Goal: Information Seeking & Learning: Find specific page/section

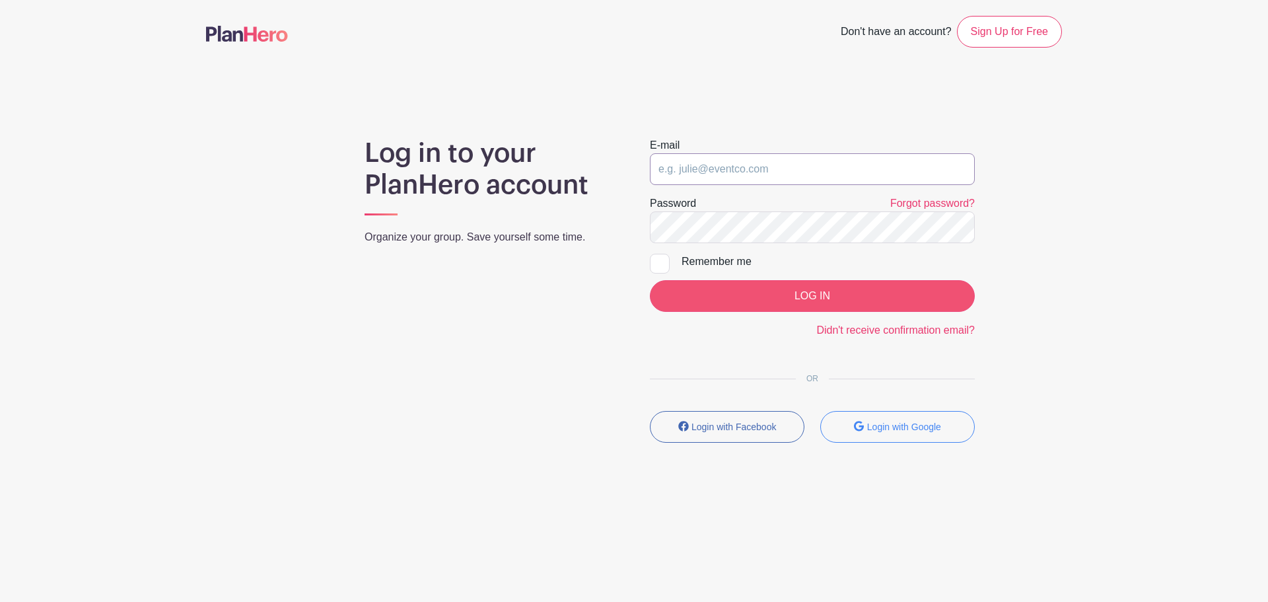
type input "[EMAIL_ADDRESS][DOMAIN_NAME]"
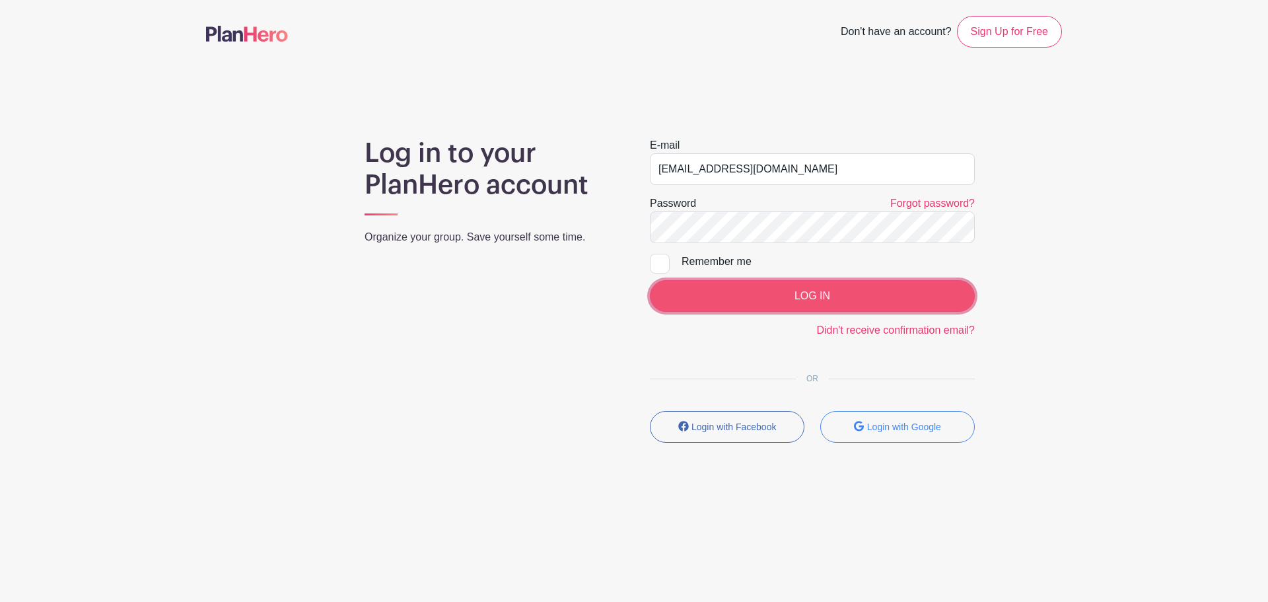
click at [796, 298] on input "LOG IN" at bounding box center [812, 296] width 325 height 32
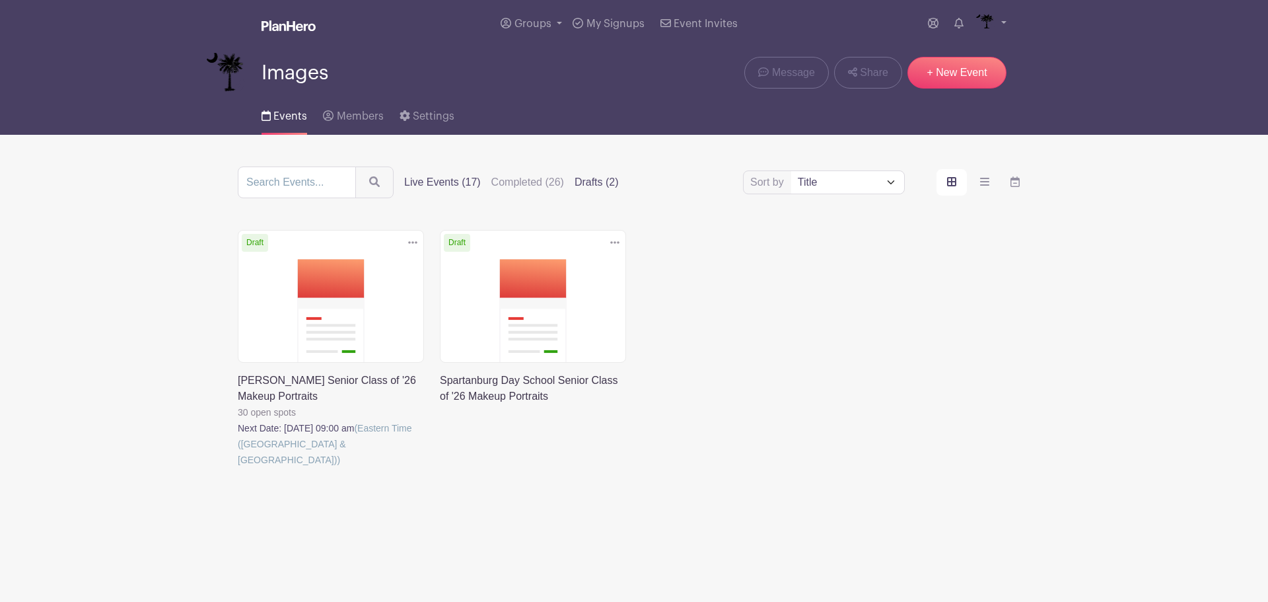
click at [456, 176] on label "Live Events (17)" at bounding box center [442, 182] width 77 height 16
click at [0, 0] on input "Live Events (17)" at bounding box center [0, 0] width 0 height 0
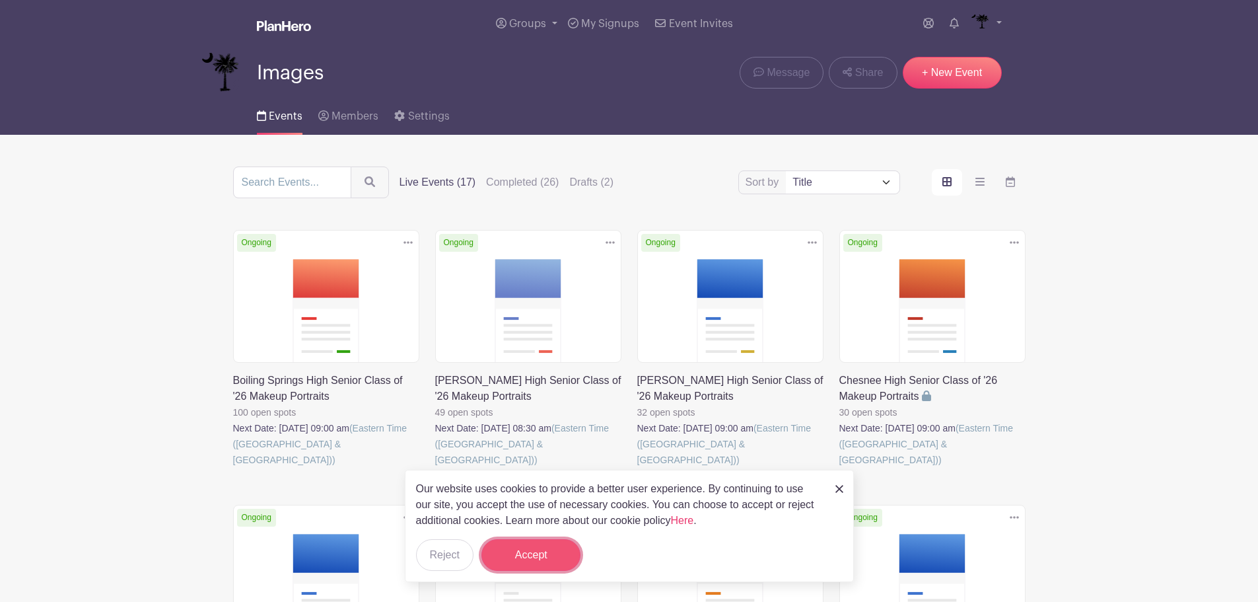
click at [543, 561] on button "Accept" at bounding box center [530, 555] width 99 height 32
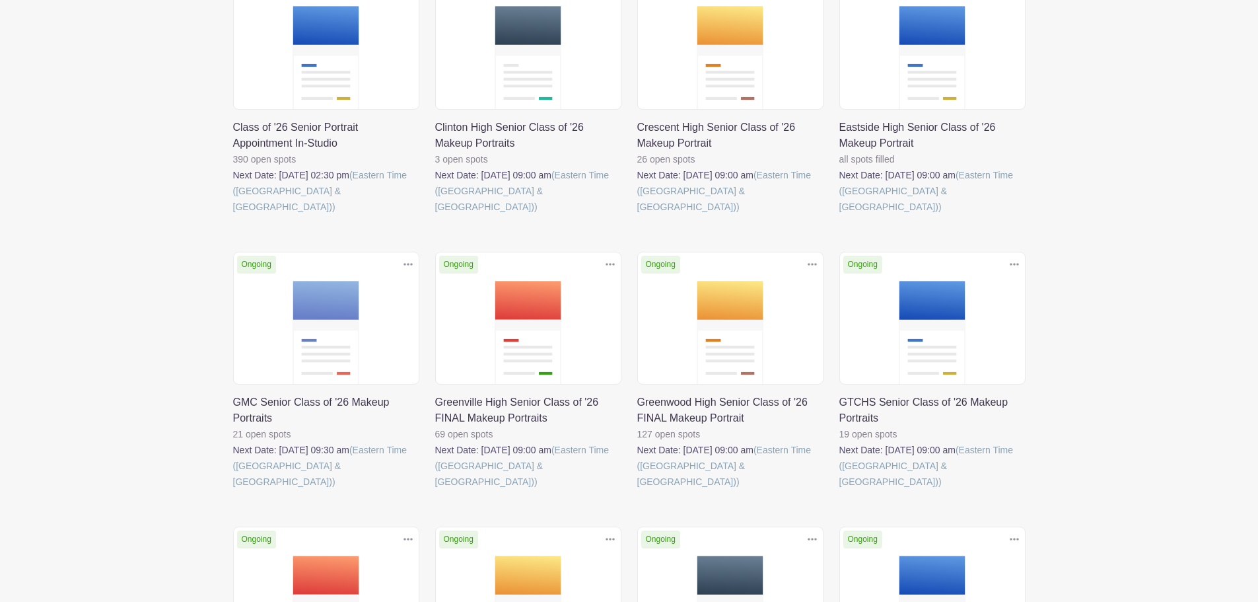
scroll to position [528, 0]
click at [435, 489] on link at bounding box center [435, 489] width 0 height 0
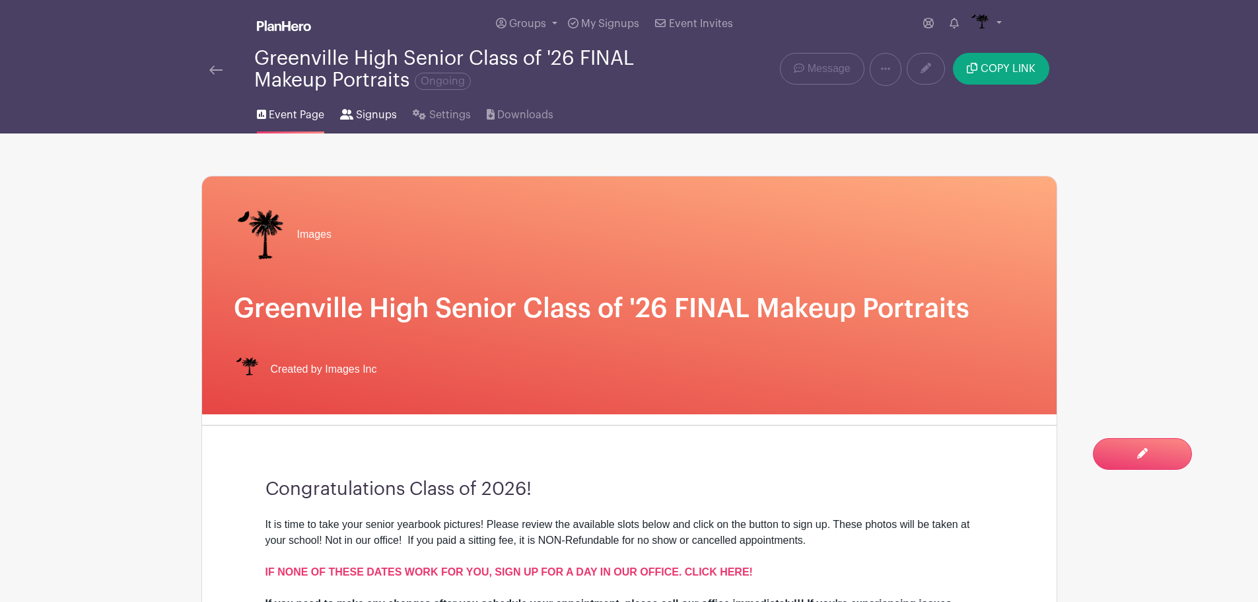
click at [376, 106] on link "Signups" at bounding box center [368, 112] width 57 height 42
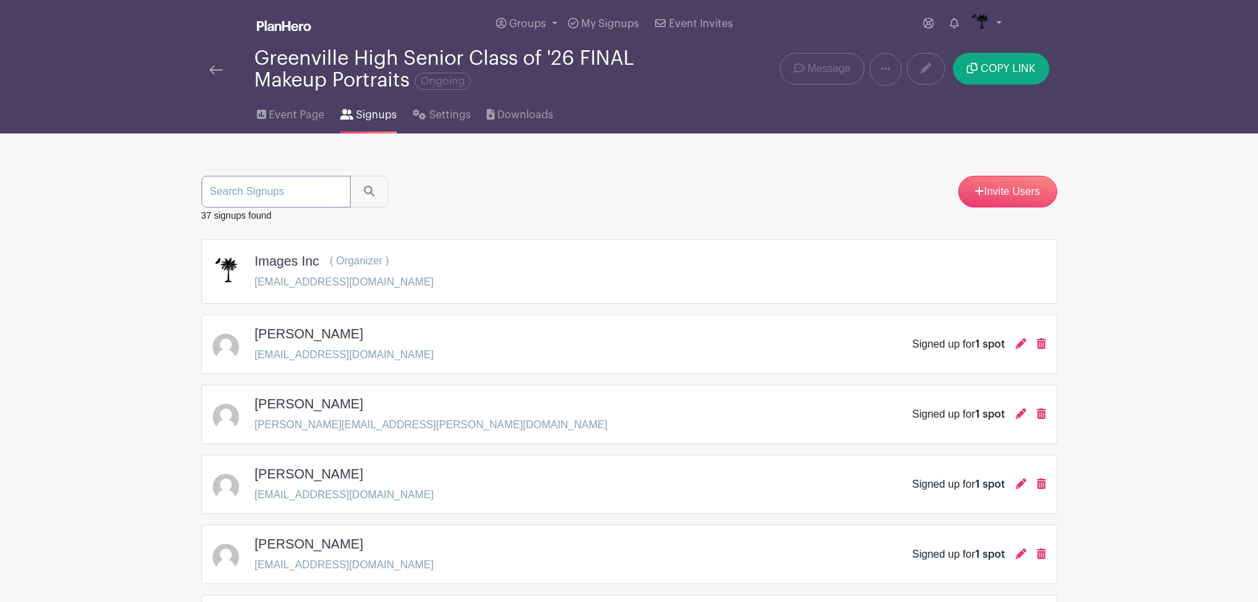
drag, startPoint x: 256, startPoint y: 203, endPoint x: 265, endPoint y: 189, distance: 15.7
click at [257, 202] on input "search" at bounding box center [275, 192] width 149 height 32
type input "mcclain"
click at [350, 176] on button "submit" at bounding box center [369, 192] width 38 height 32
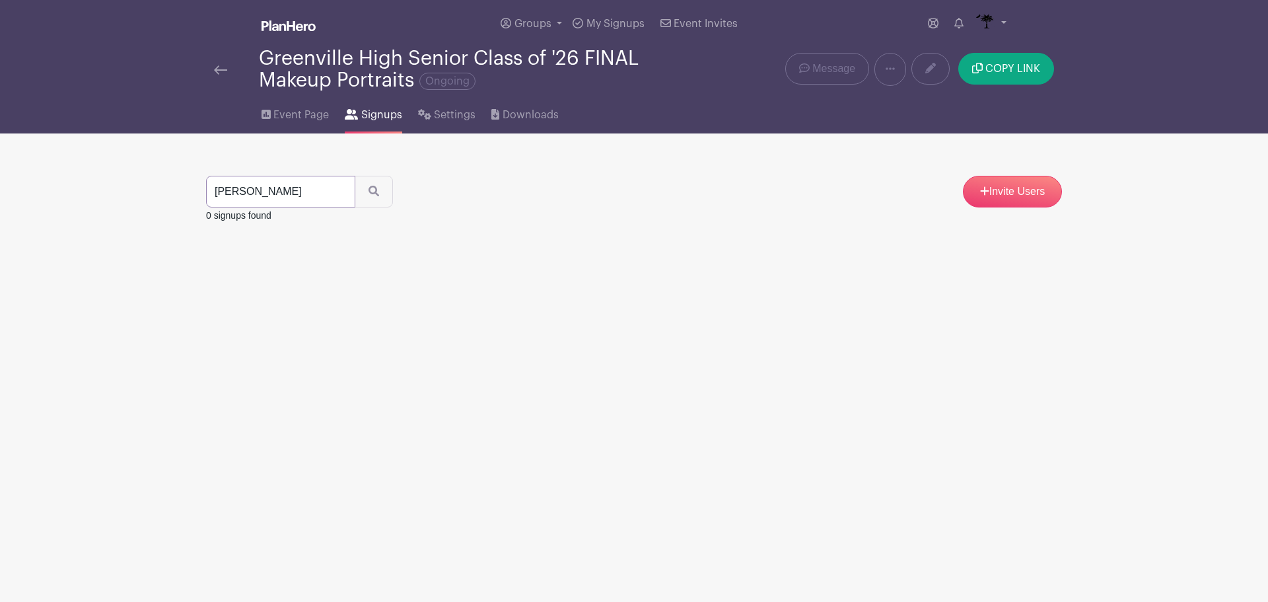
click at [339, 191] on input "mcclain" at bounding box center [280, 192] width 149 height 32
click at [294, 122] on span "Event Page" at bounding box center [300, 115] width 55 height 16
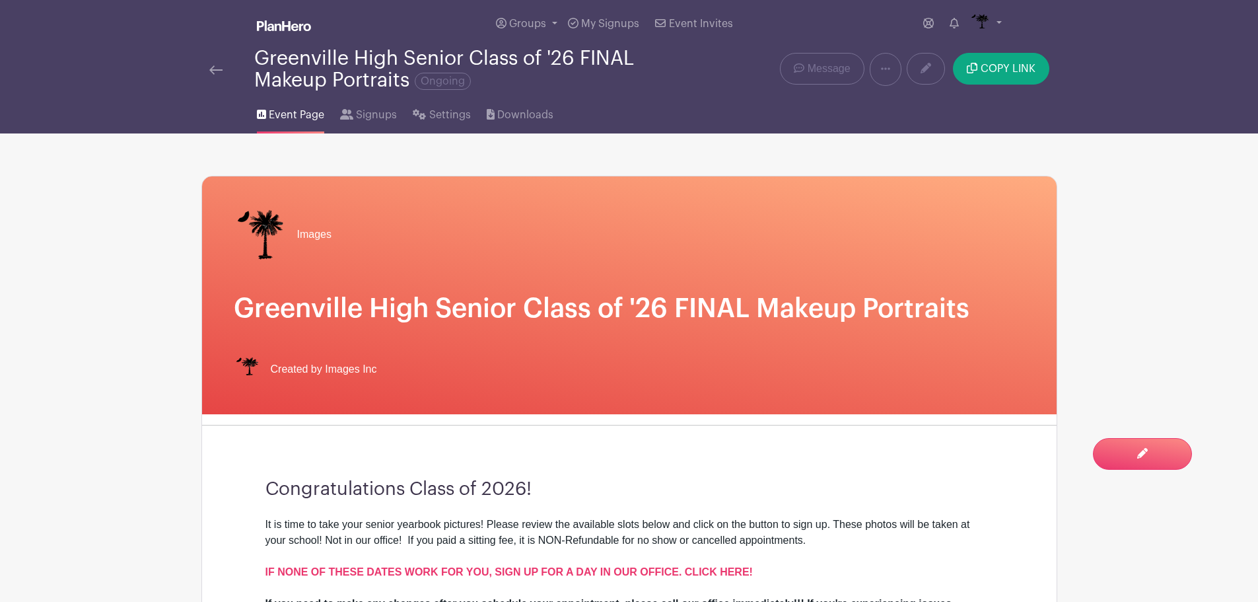
click at [220, 72] on img at bounding box center [215, 69] width 13 height 9
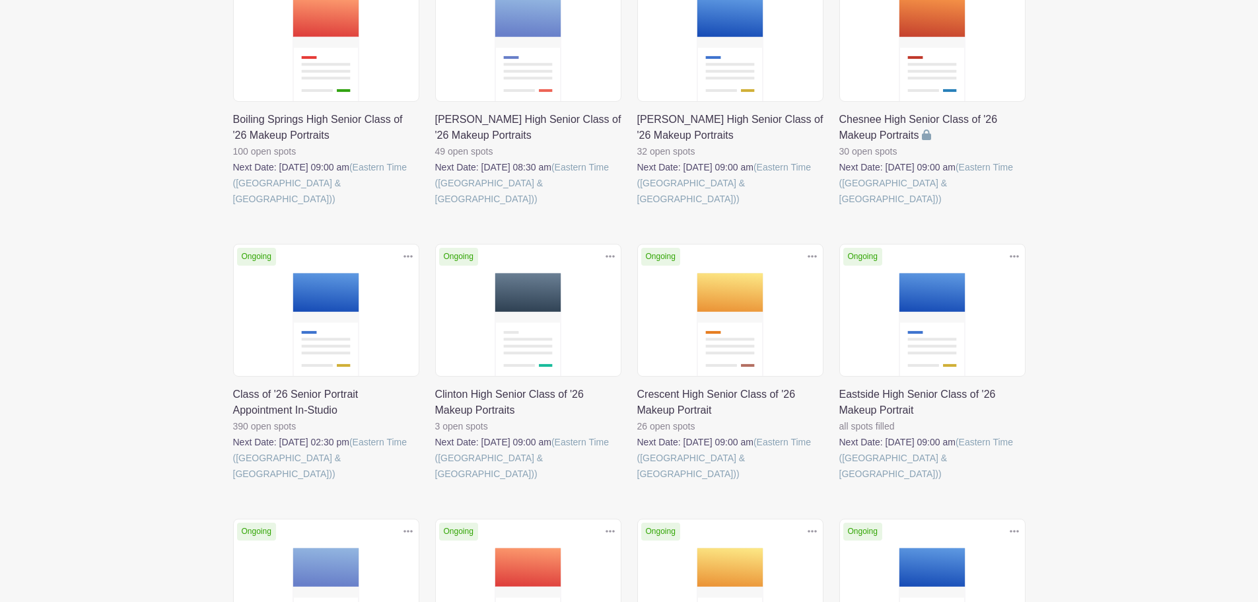
scroll to position [264, 0]
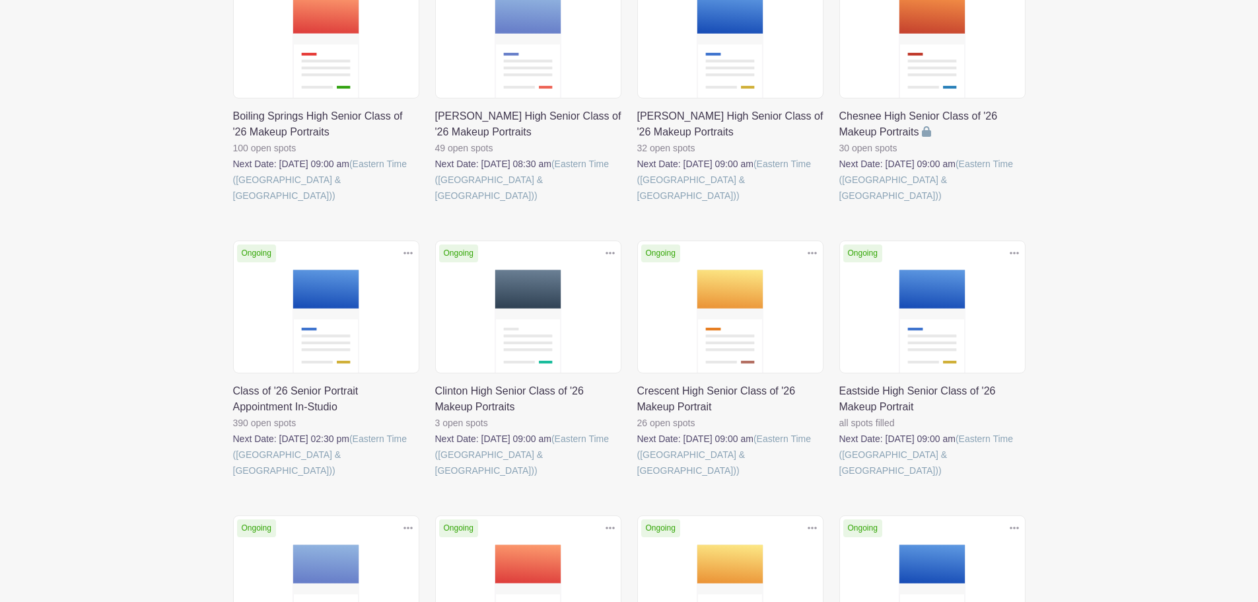
click at [233, 478] on link at bounding box center [233, 478] width 0 height 0
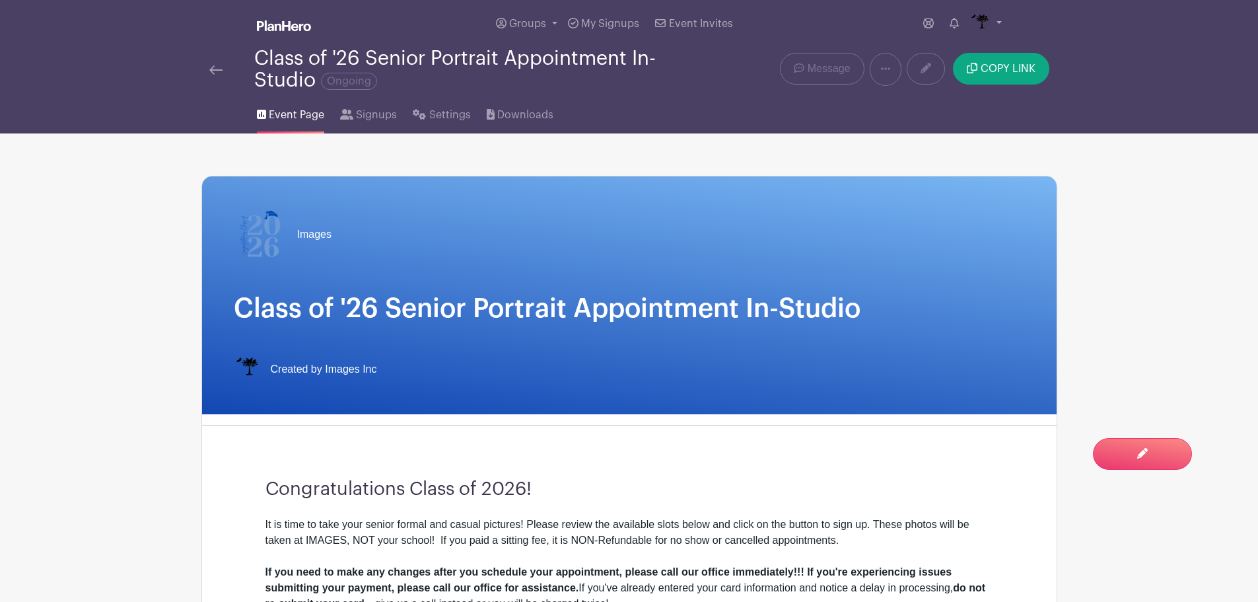
click at [399, 115] on li "Signups" at bounding box center [376, 112] width 73 height 42
click at [388, 115] on span "Signups" at bounding box center [376, 115] width 41 height 16
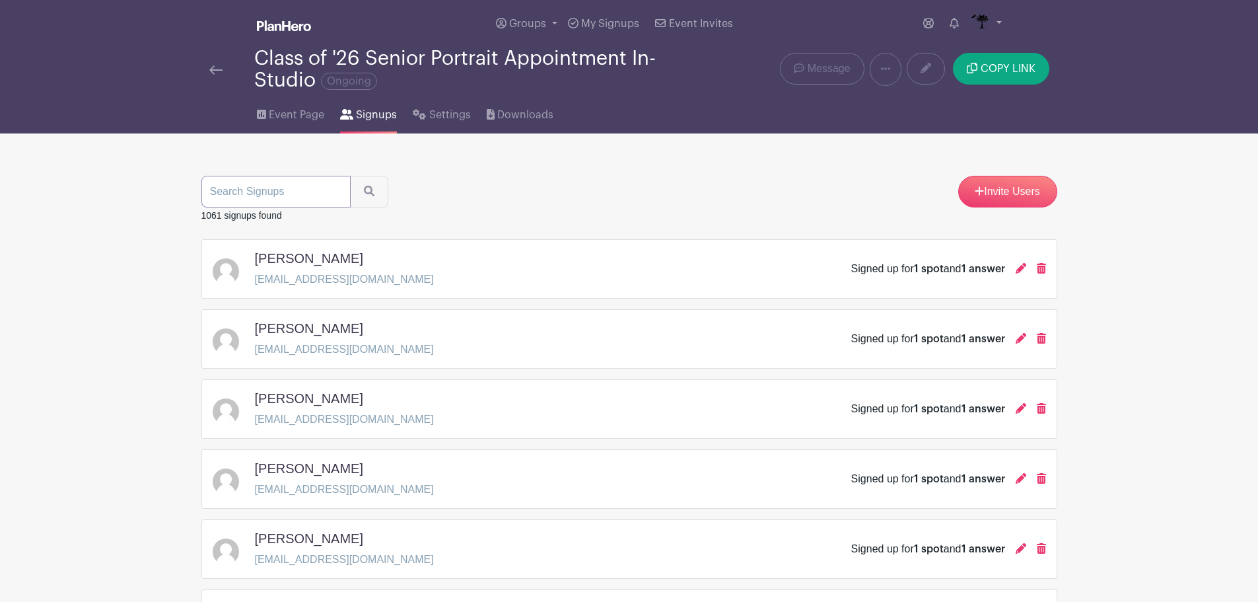
click at [267, 205] on input "search" at bounding box center [275, 192] width 149 height 32
type input "marley"
click at [350, 176] on button "submit" at bounding box center [369, 192] width 38 height 32
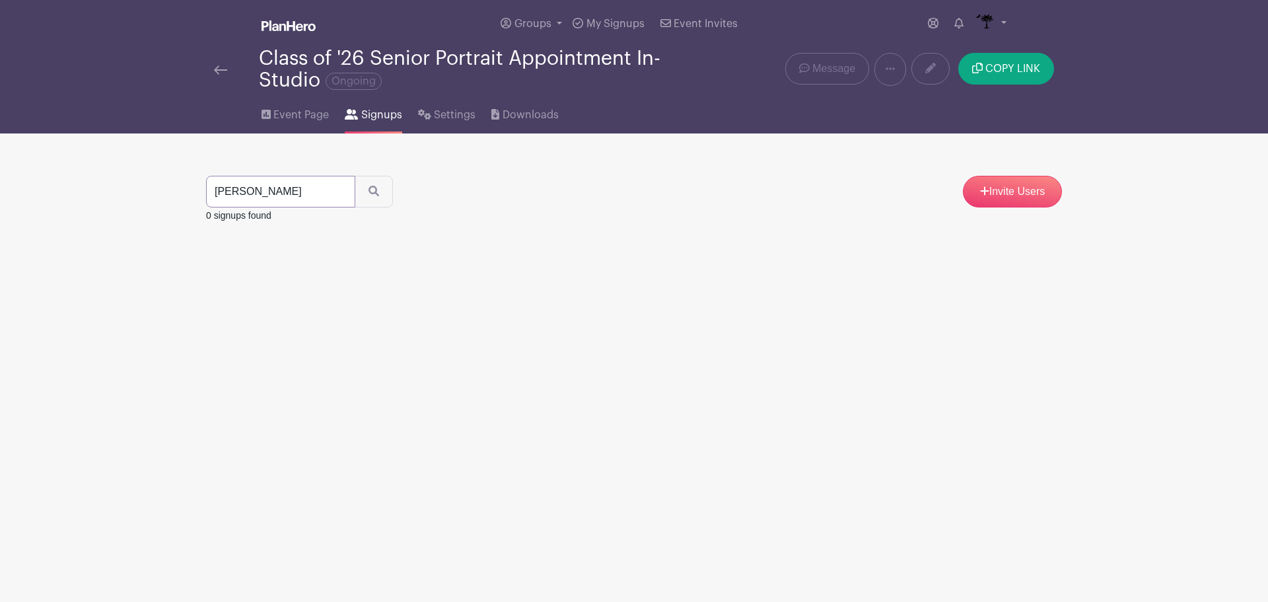
click at [281, 197] on input "marley" at bounding box center [280, 192] width 149 height 32
type input "mcclain"
click at [388, 185] on button "submit" at bounding box center [374, 192] width 38 height 32
click at [1025, 268] on icon at bounding box center [1025, 268] width 11 height 11
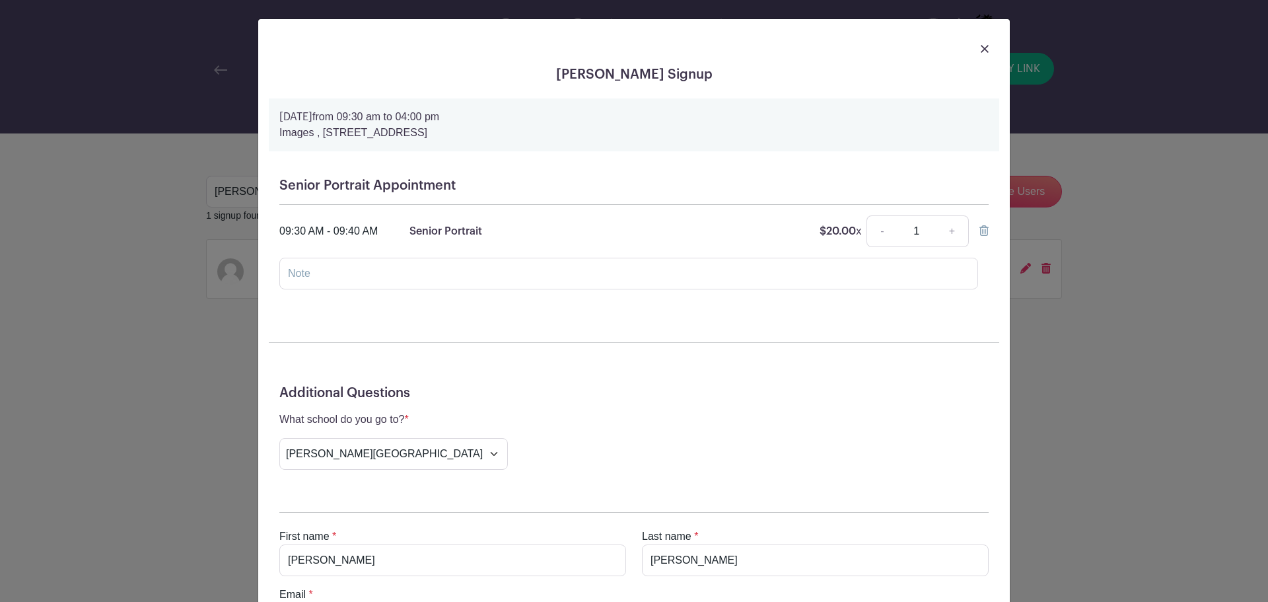
click at [980, 46] on img at bounding box center [984, 49] width 8 height 8
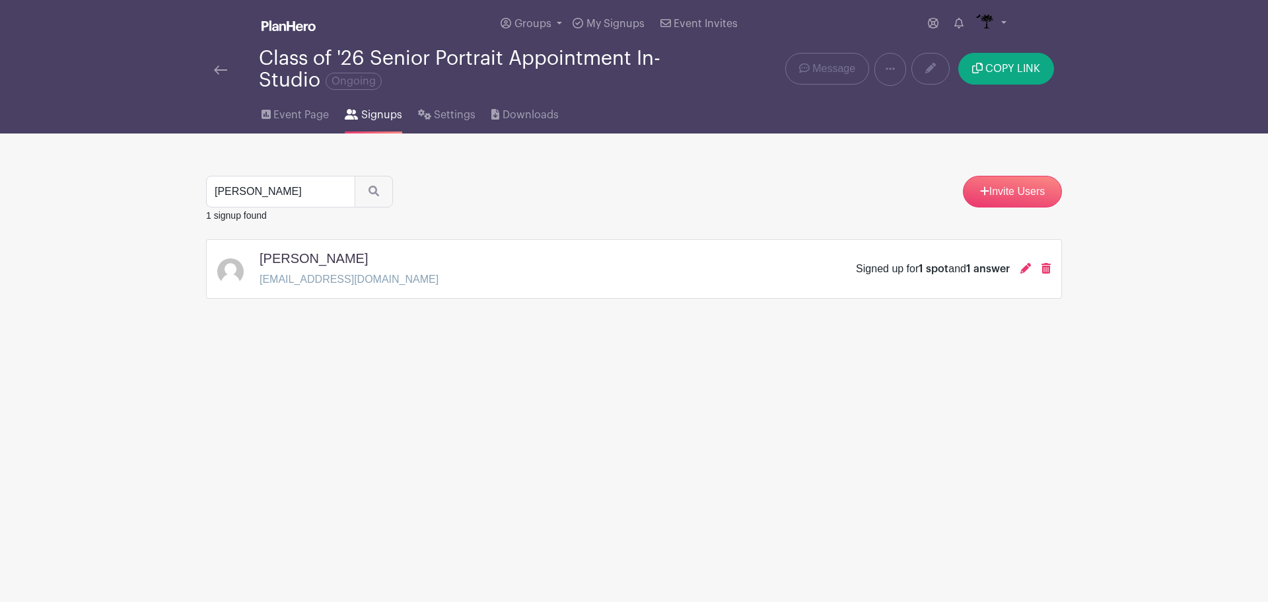
click at [223, 69] on img at bounding box center [220, 69] width 13 height 9
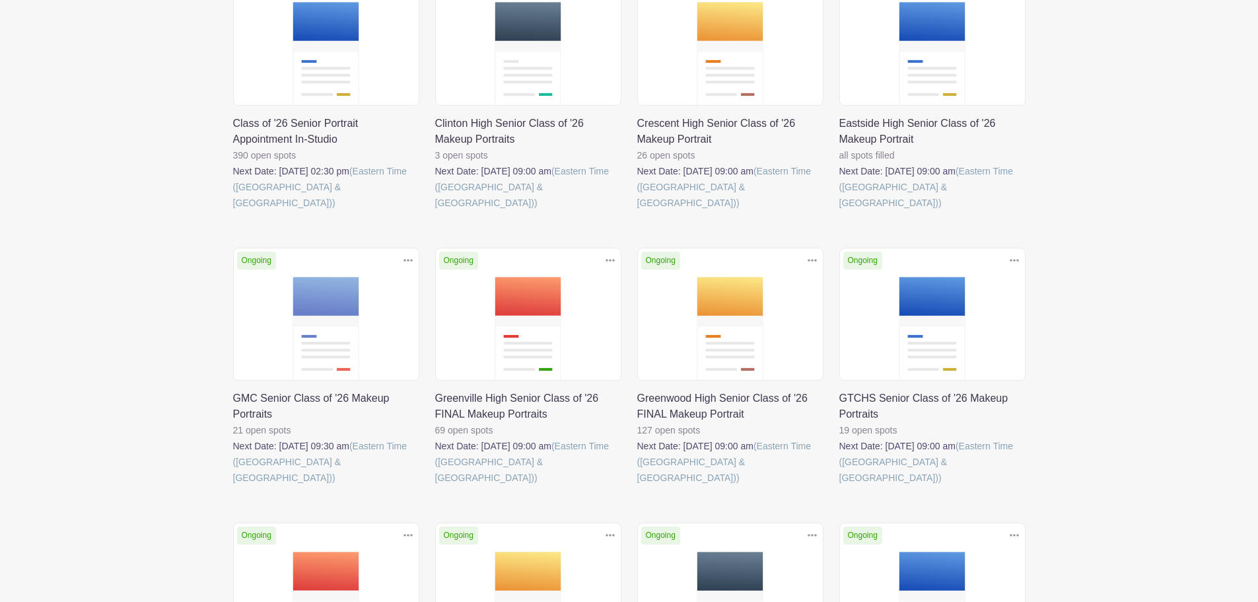
scroll to position [594, 0]
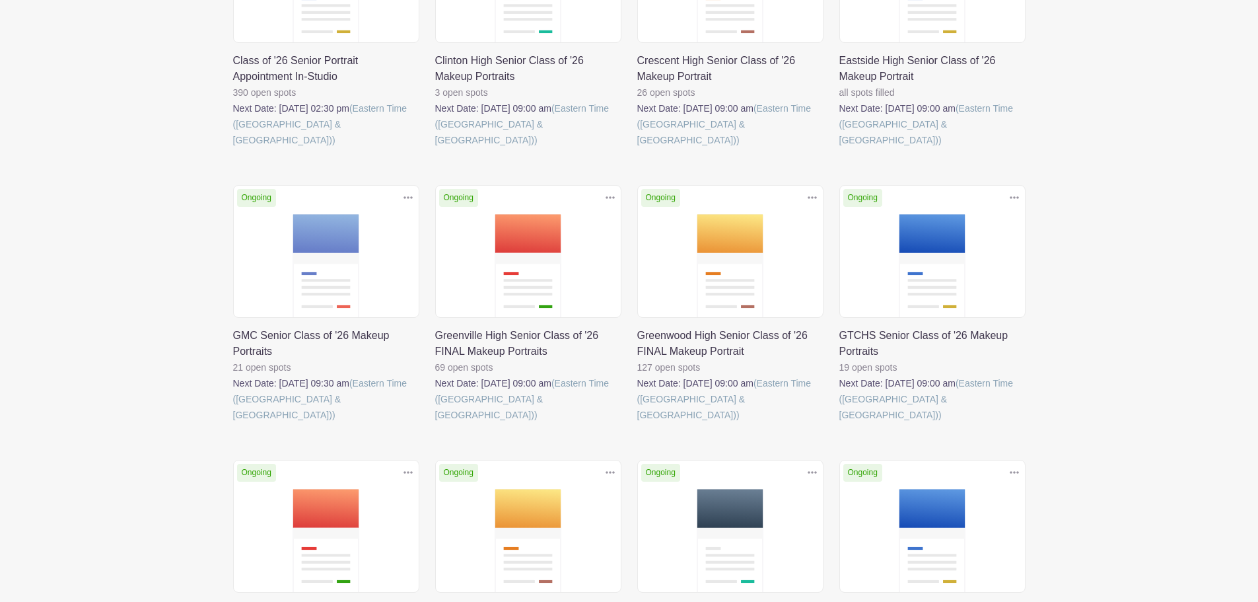
click at [435, 423] on link at bounding box center [435, 423] width 0 height 0
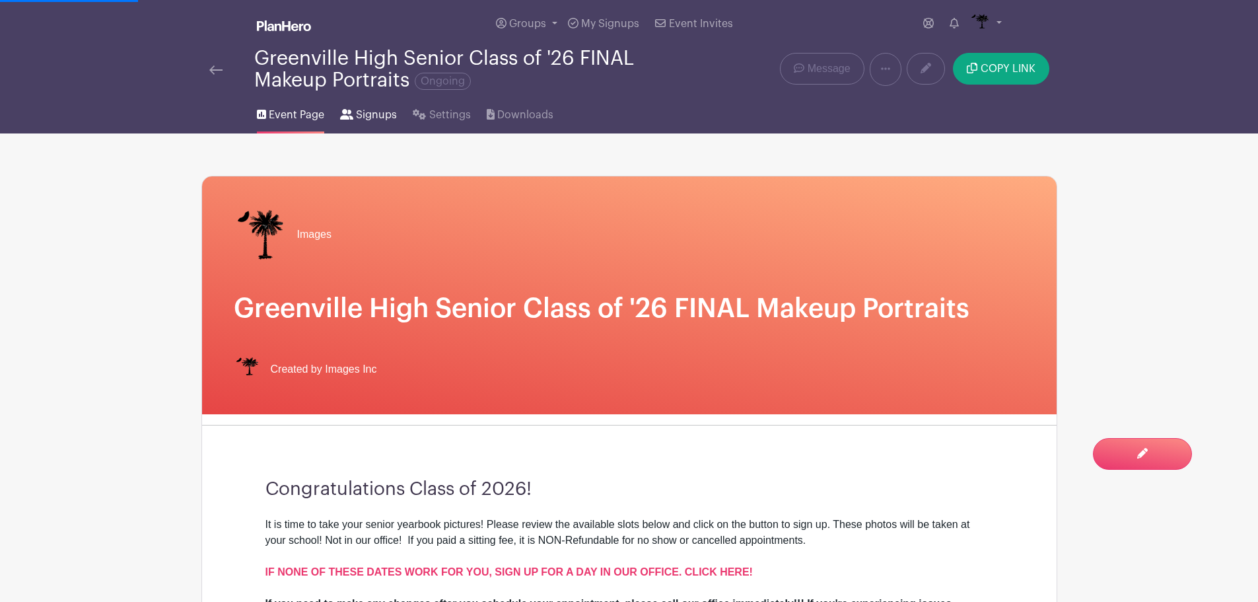
click at [358, 116] on span "Signups" at bounding box center [376, 115] width 41 height 16
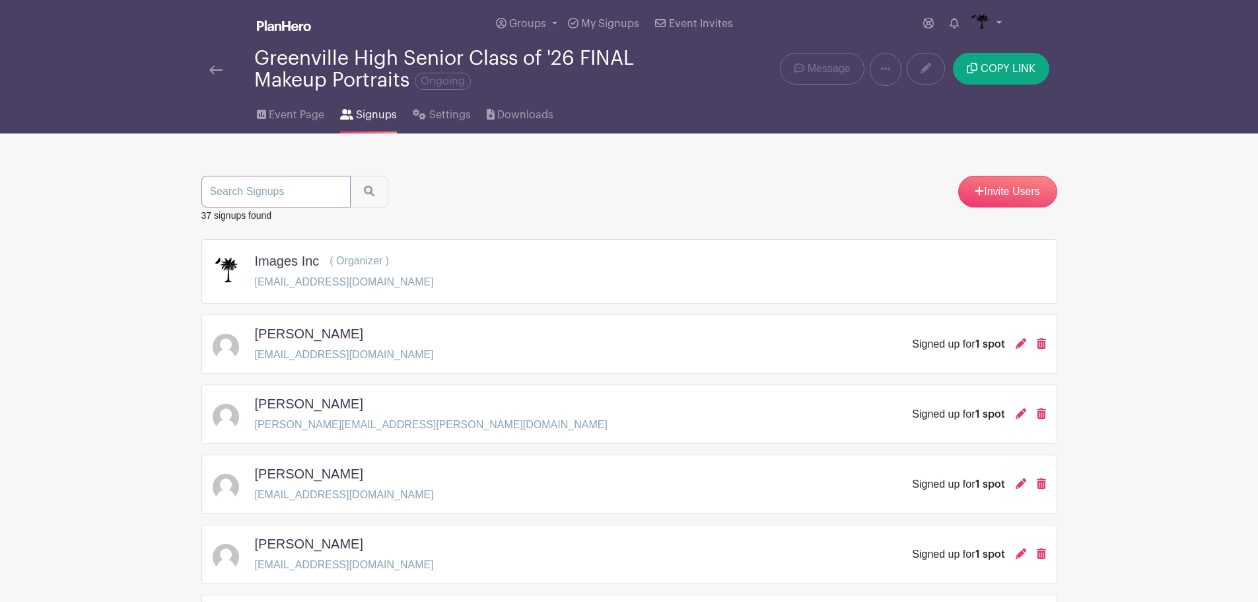
click at [315, 201] on input "search" at bounding box center [275, 192] width 149 height 32
type input "marley"
click at [365, 192] on icon "submit" at bounding box center [369, 191] width 11 height 11
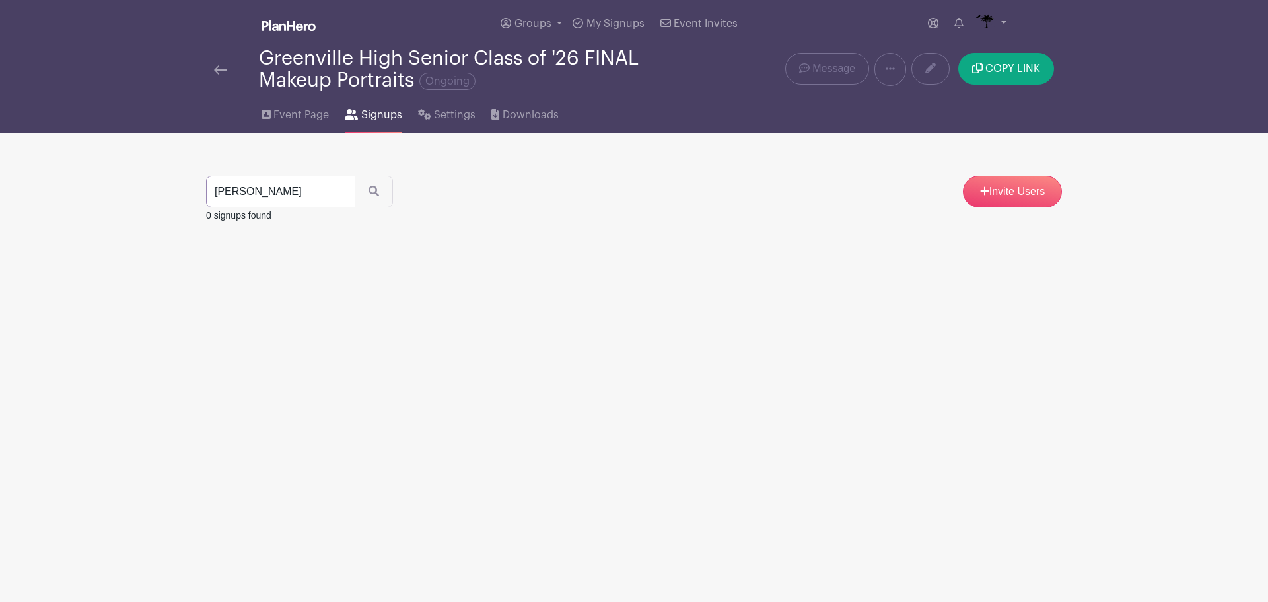
click at [339, 187] on input "marley" at bounding box center [280, 192] width 149 height 32
click at [335, 189] on input "marley" at bounding box center [280, 192] width 149 height 32
click at [219, 63] on link at bounding box center [220, 69] width 13 height 16
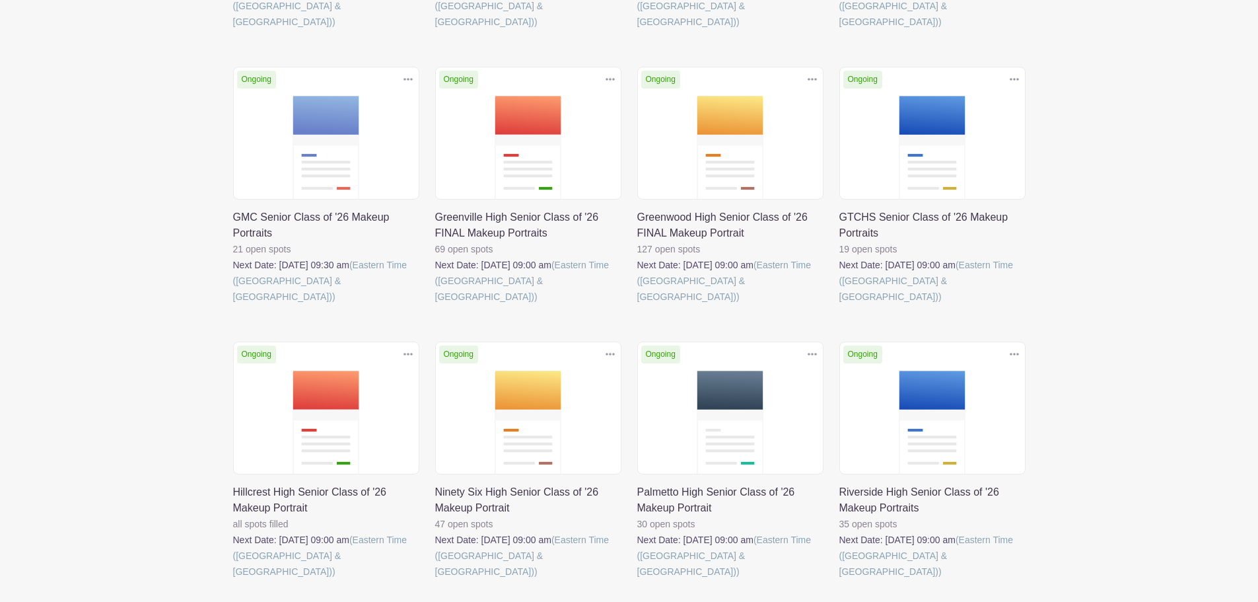
scroll to position [792, 0]
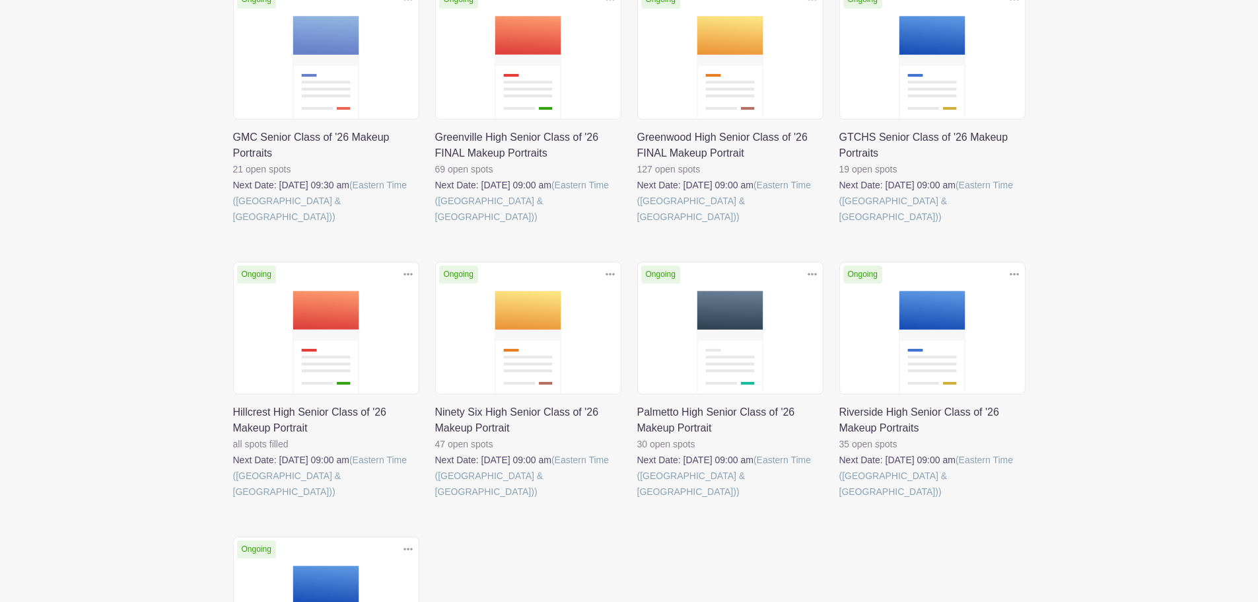
click at [637, 499] on link at bounding box center [637, 499] width 0 height 0
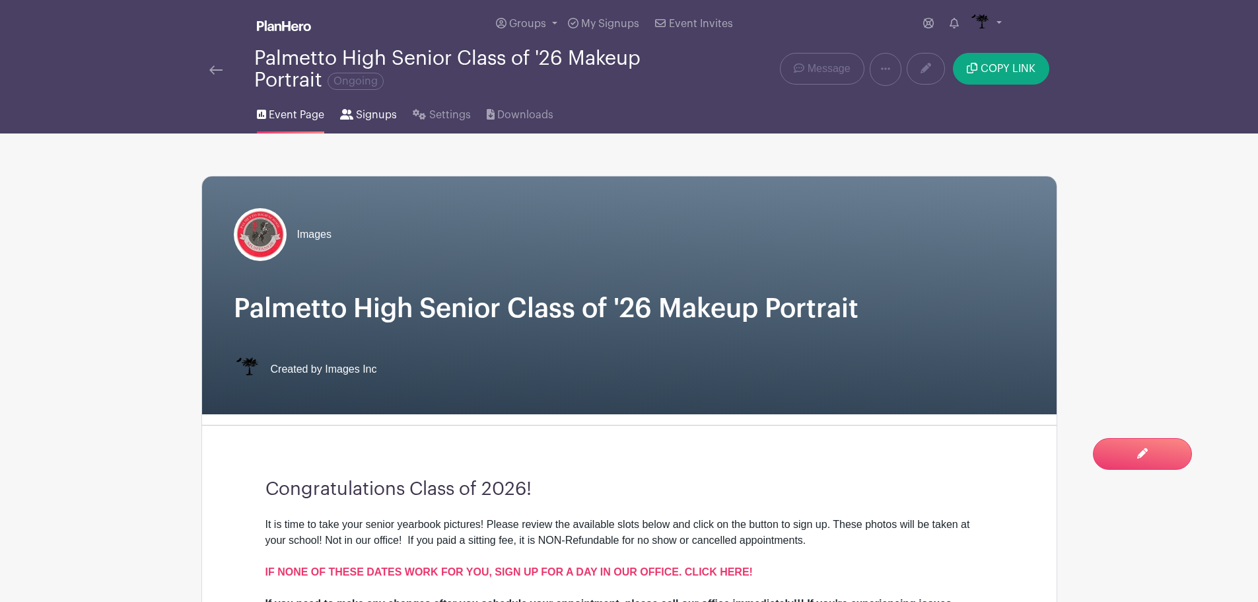
click at [373, 118] on span "Signups" at bounding box center [376, 115] width 41 height 16
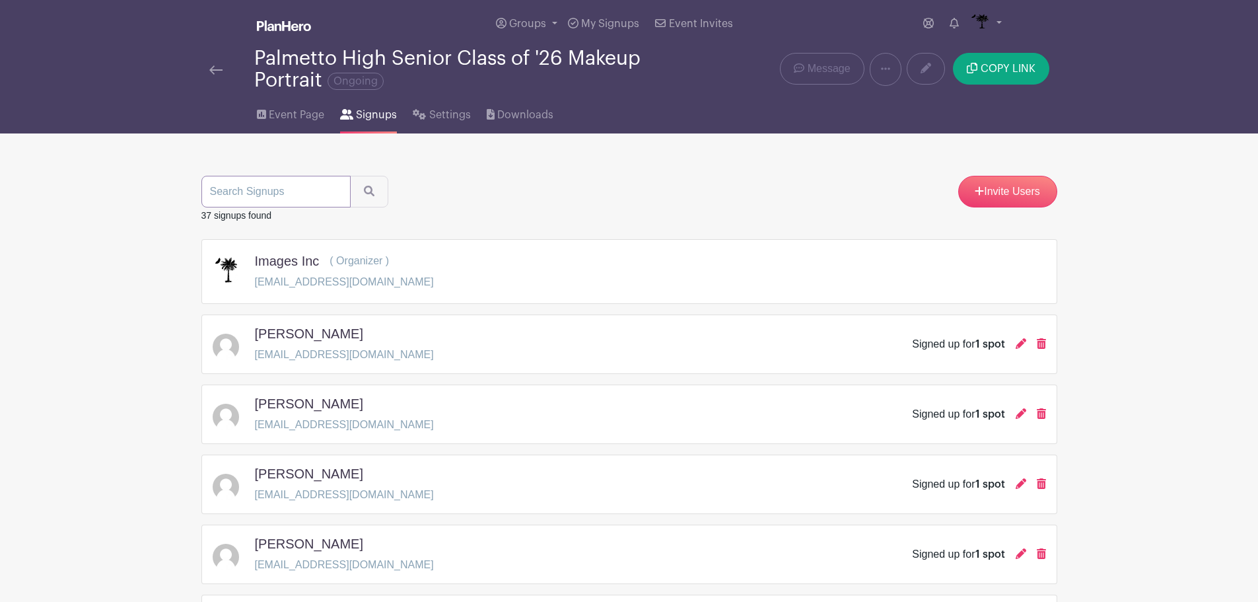
drag, startPoint x: 282, startPoint y: 189, endPoint x: 294, endPoint y: 175, distance: 19.2
click at [282, 189] on input "search" at bounding box center [275, 192] width 149 height 32
type input "marley"
click at [382, 193] on button "submit" at bounding box center [369, 192] width 38 height 32
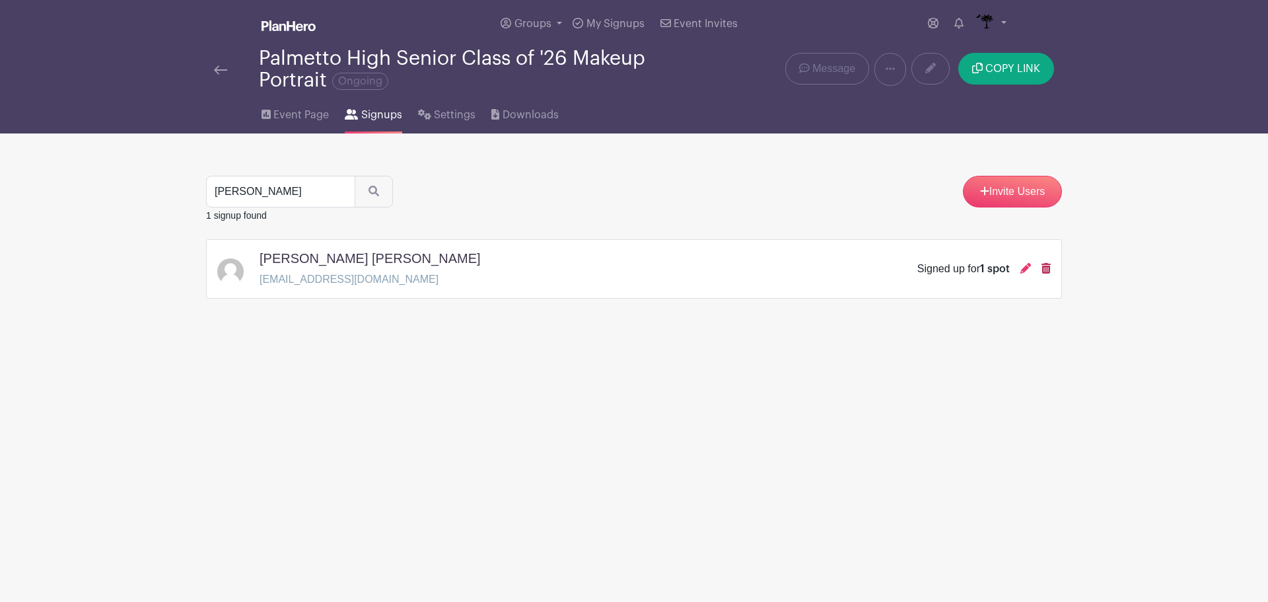
drag, startPoint x: 1020, startPoint y: 268, endPoint x: 1045, endPoint y: 268, distance: 24.4
click at [1021, 268] on div "Signed up for 1 spot" at bounding box center [983, 269] width 133 height 16
click at [1026, 268] on icon at bounding box center [1025, 268] width 11 height 11
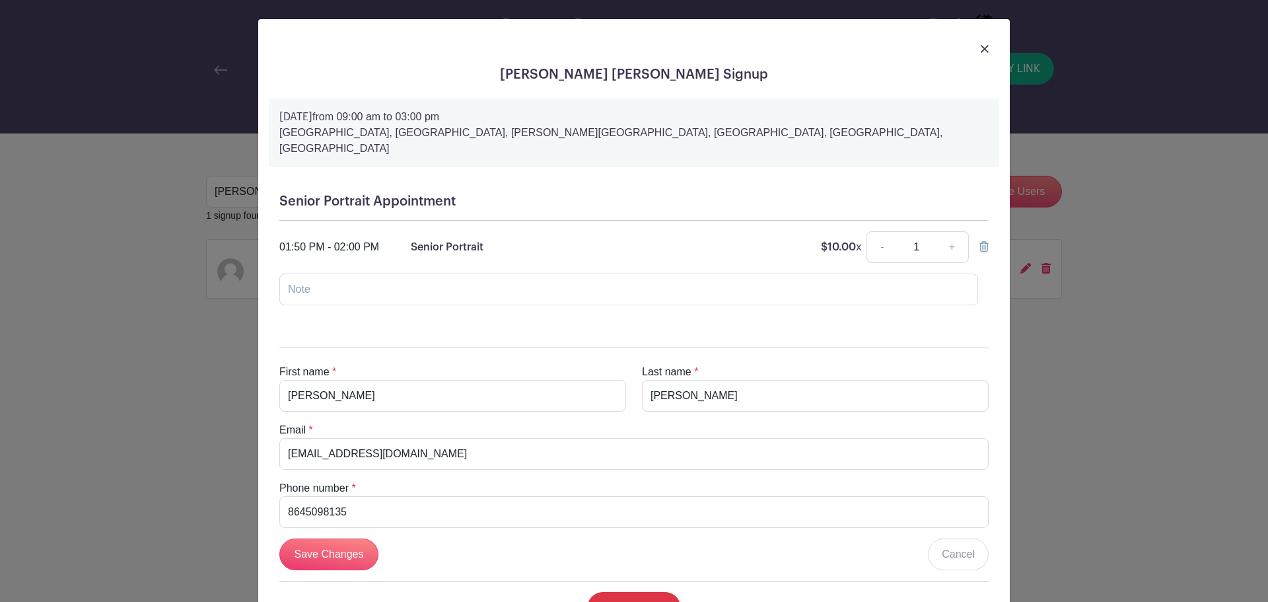
click at [980, 52] on img at bounding box center [984, 49] width 8 height 8
